Goal: Obtain resource: Download file/media

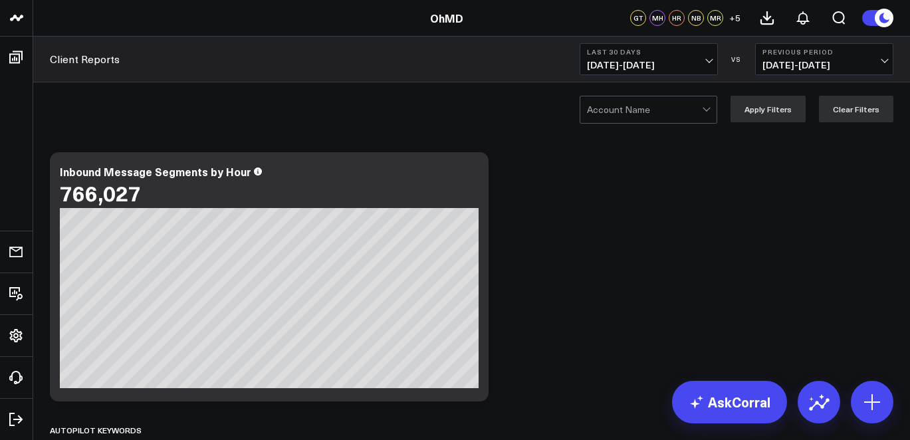
click at [653, 114] on div at bounding box center [644, 109] width 115 height 27
click at [655, 62] on span "[DATE] - [DATE]" at bounding box center [649, 65] width 124 height 11
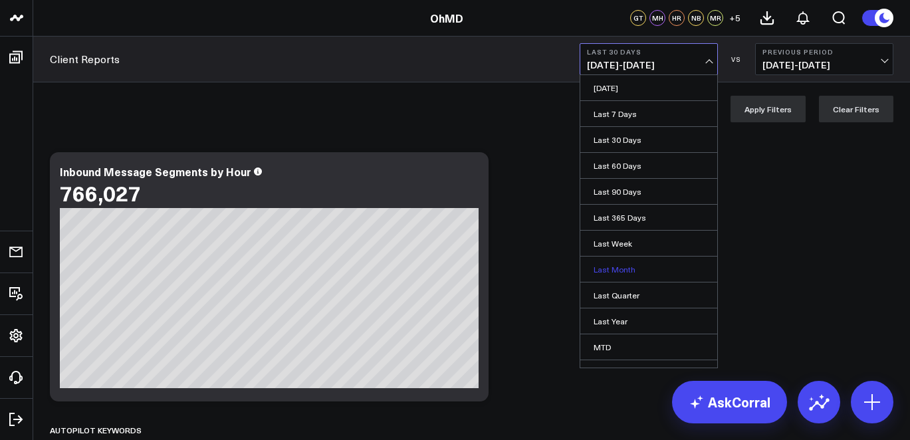
click at [620, 271] on link "Last Month" at bounding box center [648, 269] width 137 height 25
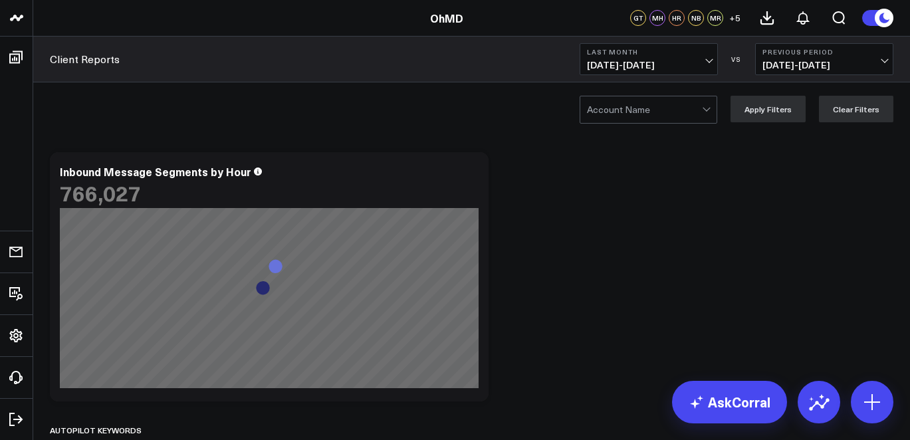
click at [649, 116] on div at bounding box center [644, 109] width 115 height 27
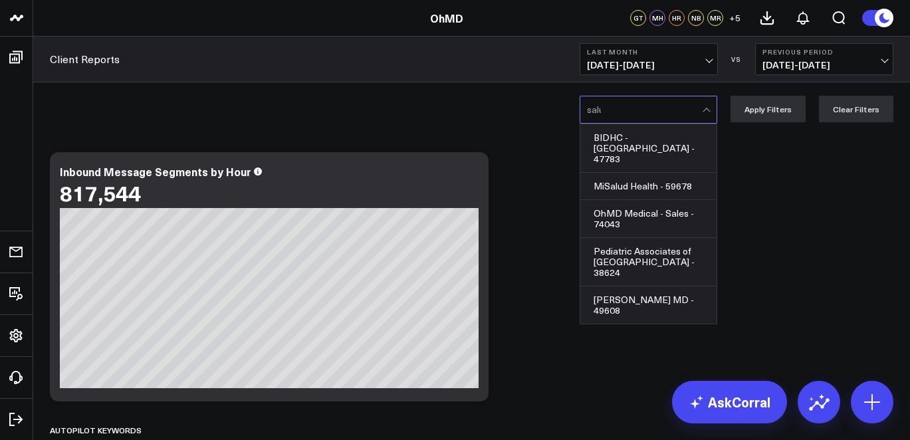
type input "salus"
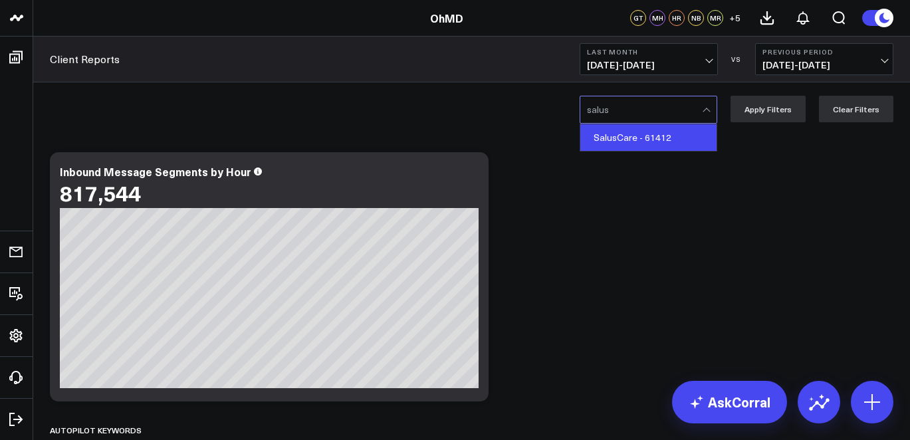
click at [630, 145] on div "SalusCare - 61412" at bounding box center [648, 137] width 136 height 27
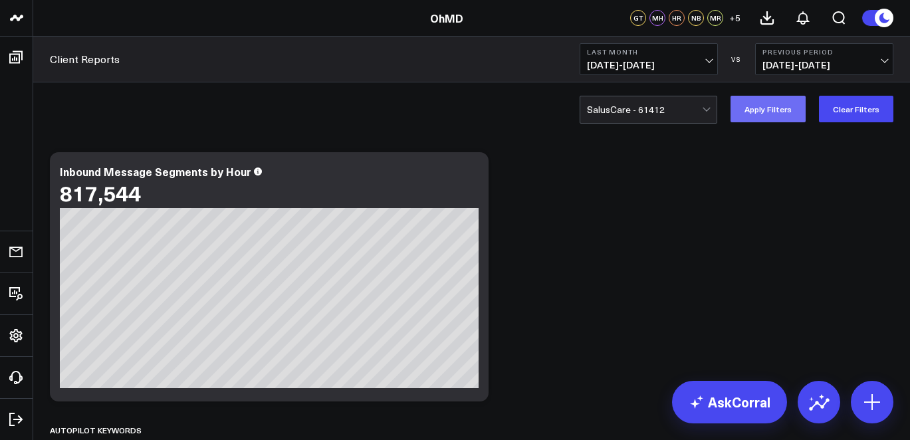
click at [786, 112] on button "Apply Filters" at bounding box center [768, 109] width 75 height 27
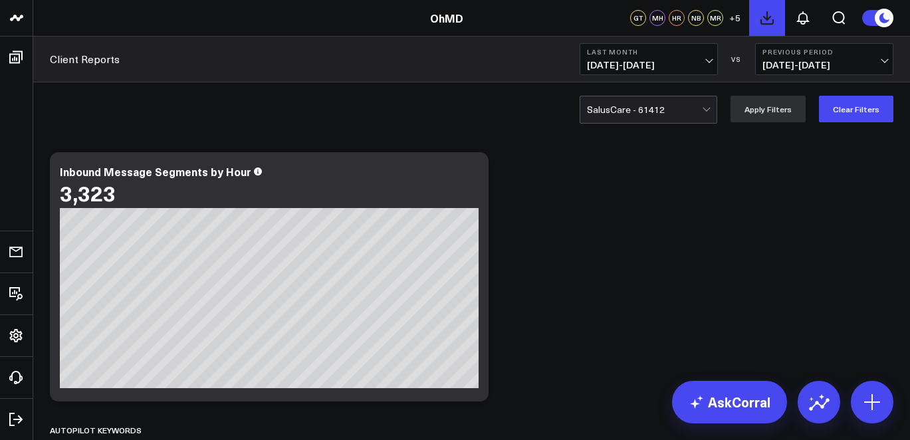
click at [767, 17] on icon at bounding box center [767, 18] width 12 height 12
click at [804, 17] on icon at bounding box center [803, 18] width 16 height 16
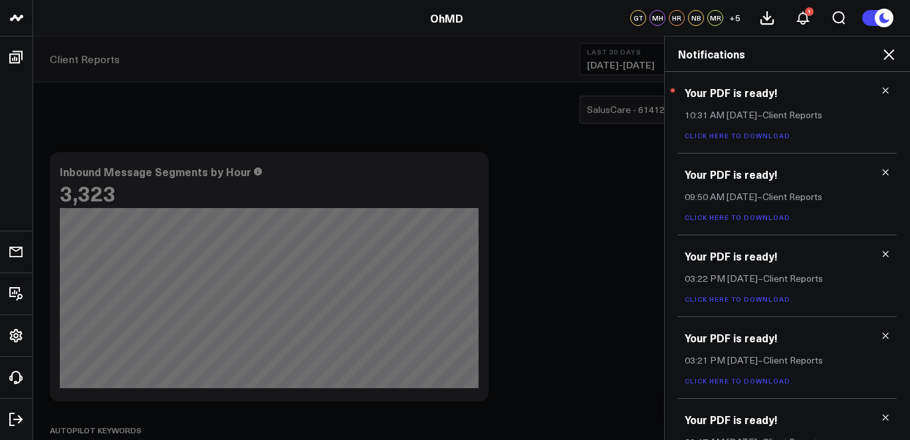
click at [731, 137] on link "Click here to download." at bounding box center [739, 135] width 108 height 9
